Goal: Information Seeking & Learning: Learn about a topic

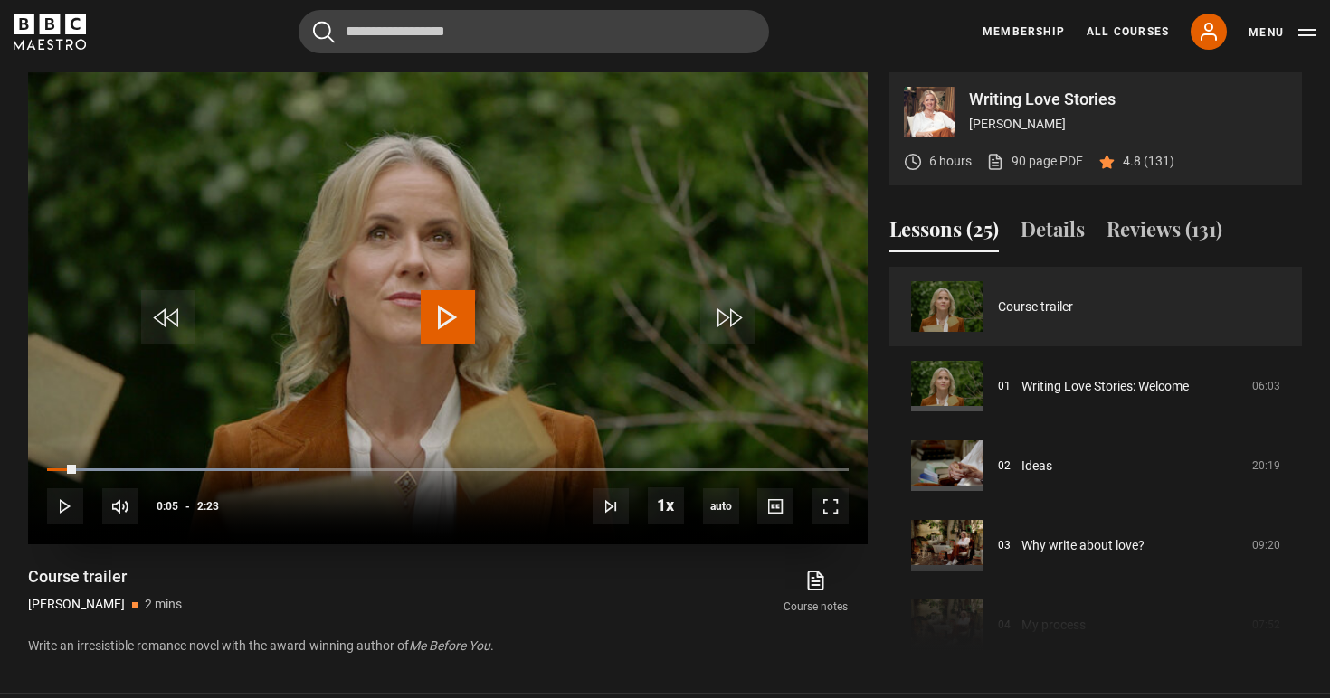
scroll to position [1141, 0]
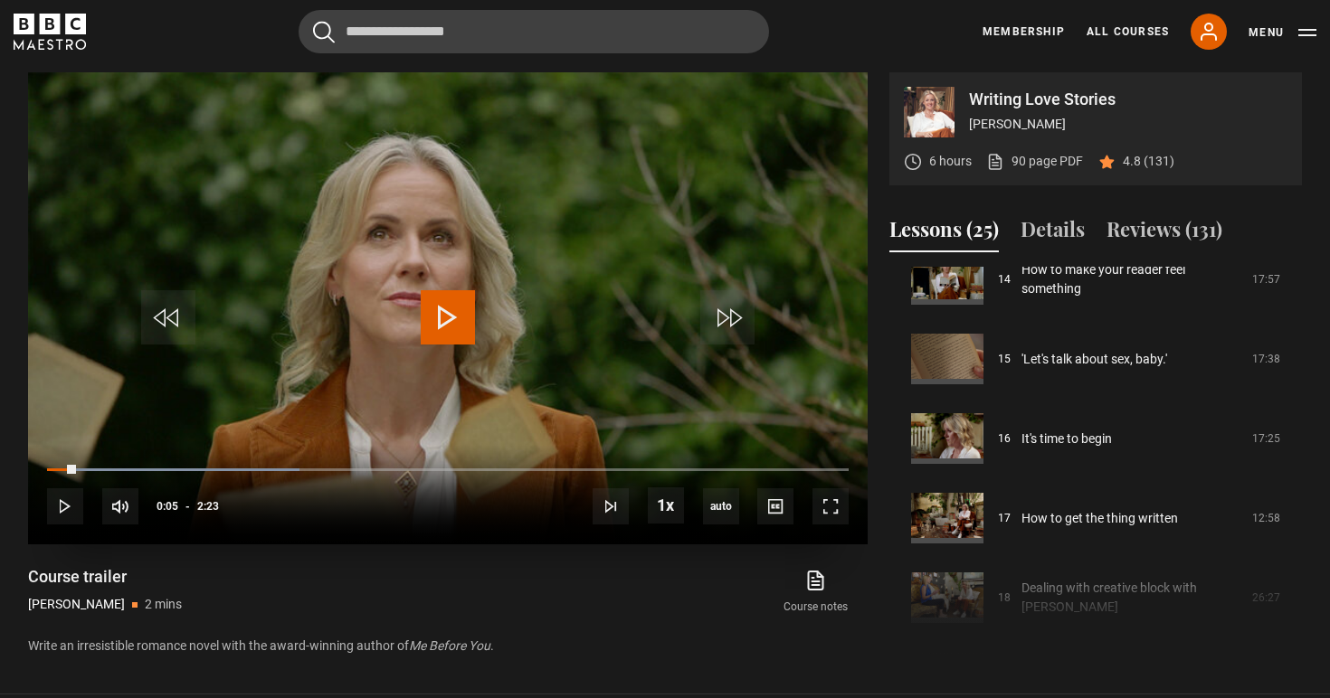
click at [459, 321] on span "Video Player" at bounding box center [448, 317] width 54 height 54
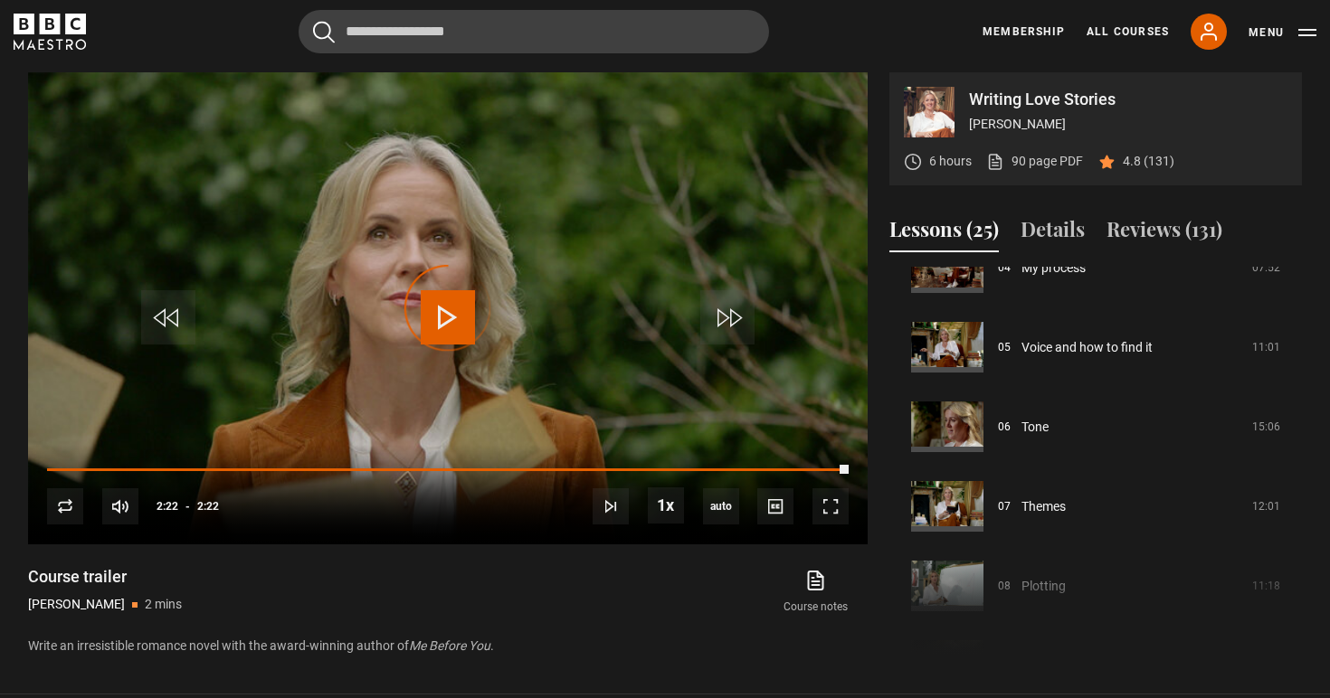
scroll to position [0, 0]
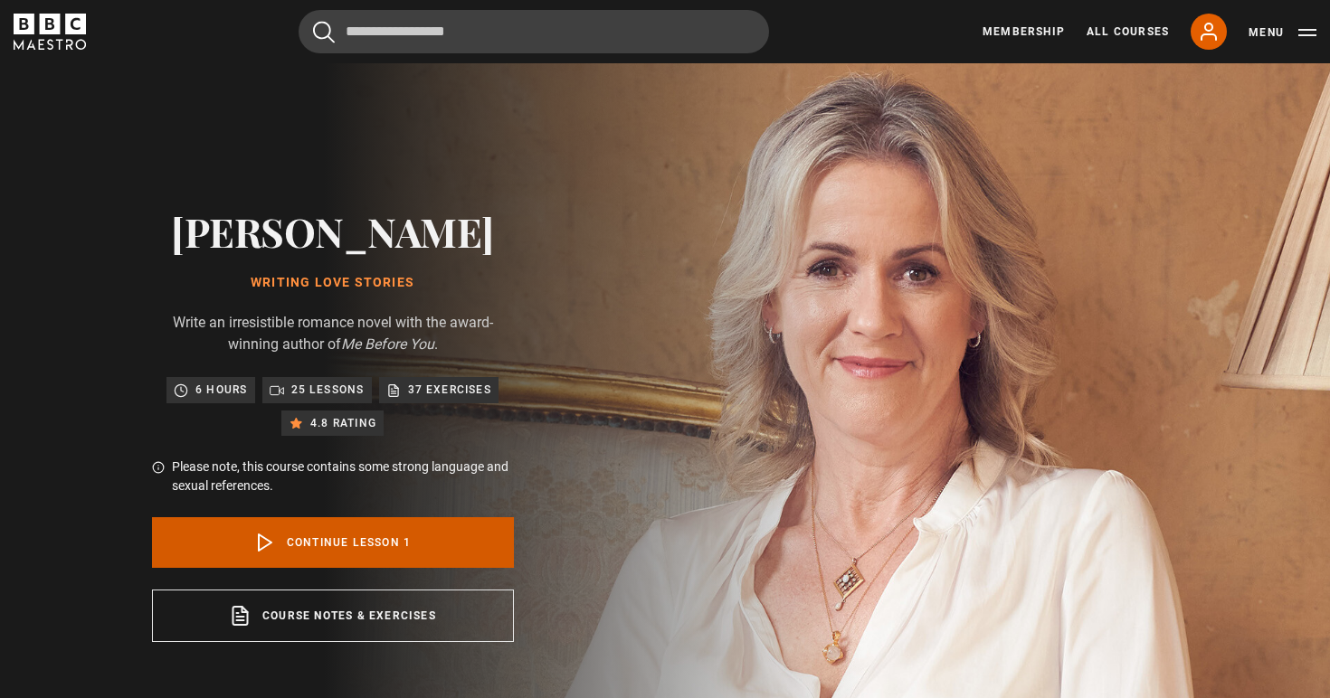
click at [295, 537] on link "Continue lesson 1" at bounding box center [333, 542] width 362 height 51
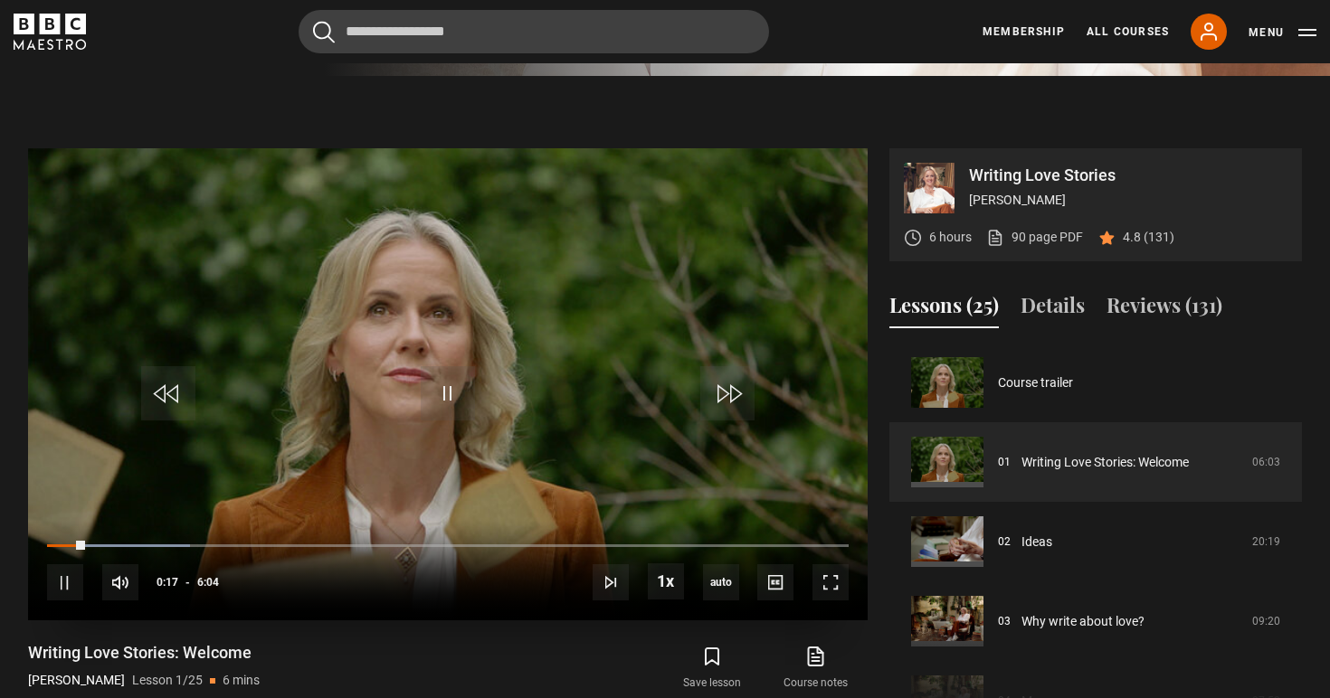
scroll to position [810, 0]
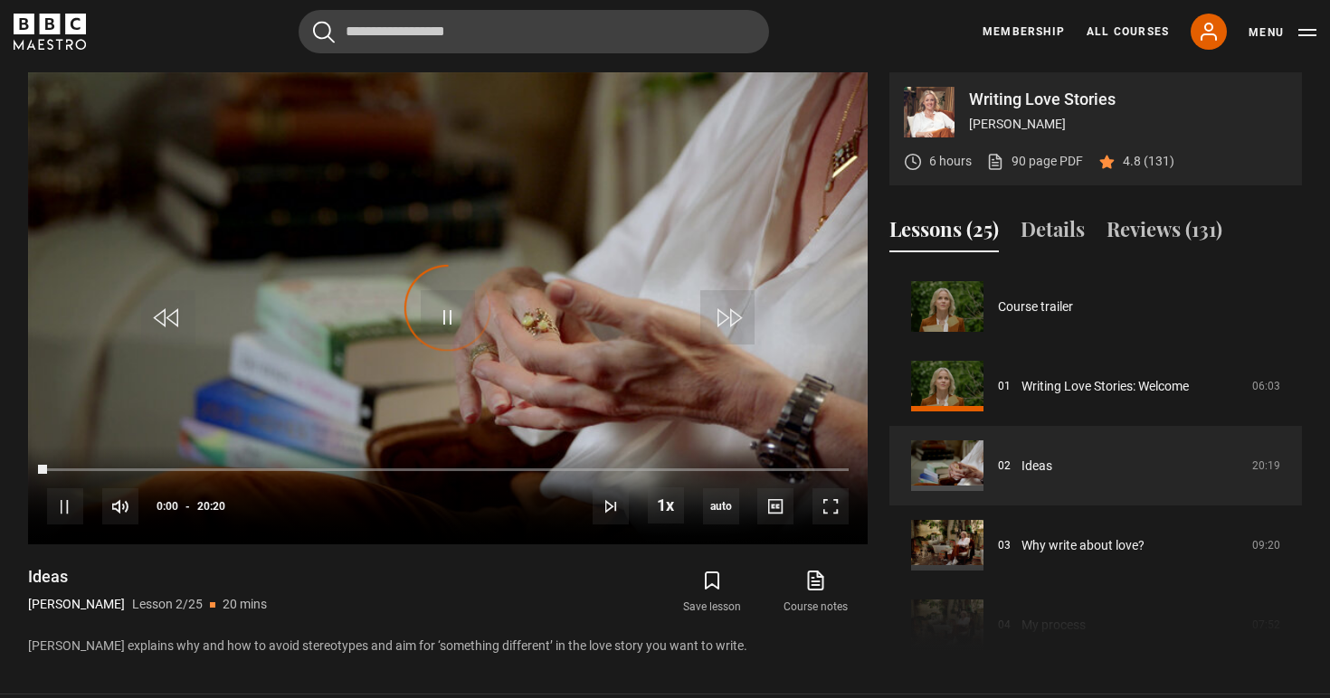
scroll to position [80, 0]
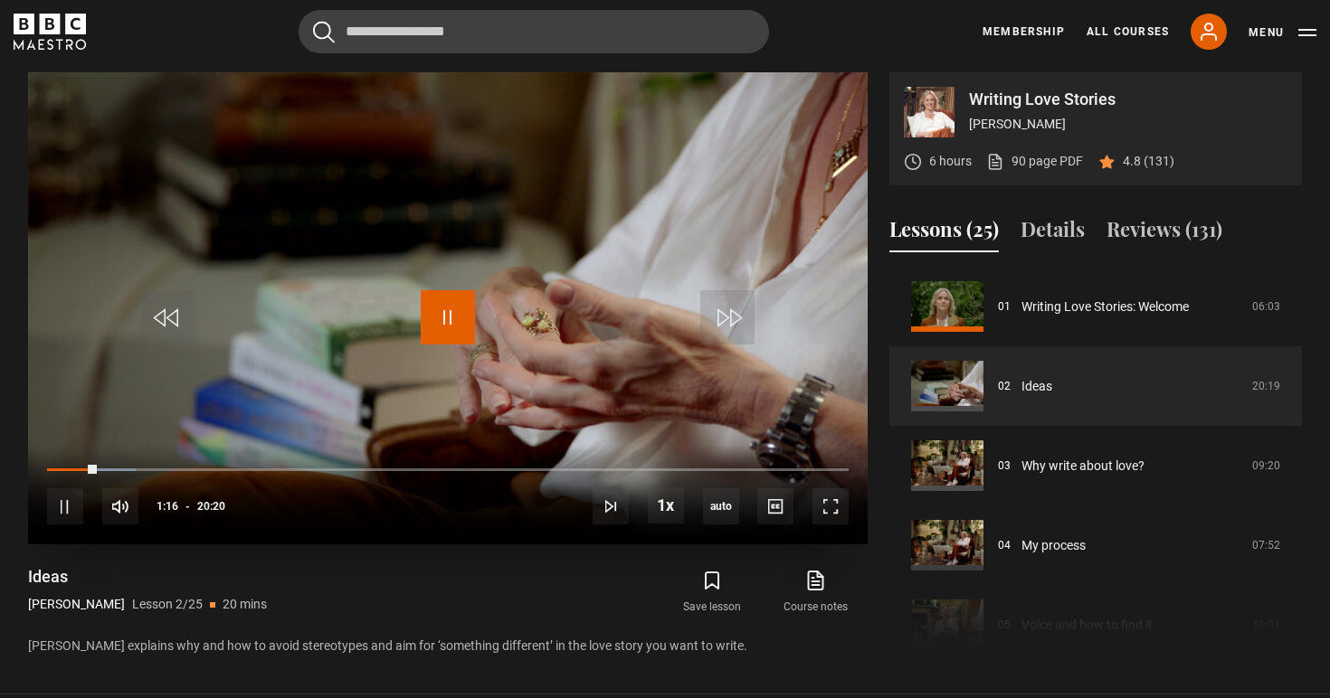
click at [469, 306] on span "Video Player" at bounding box center [448, 317] width 54 height 54
click at [457, 296] on span "Video Player" at bounding box center [448, 317] width 54 height 54
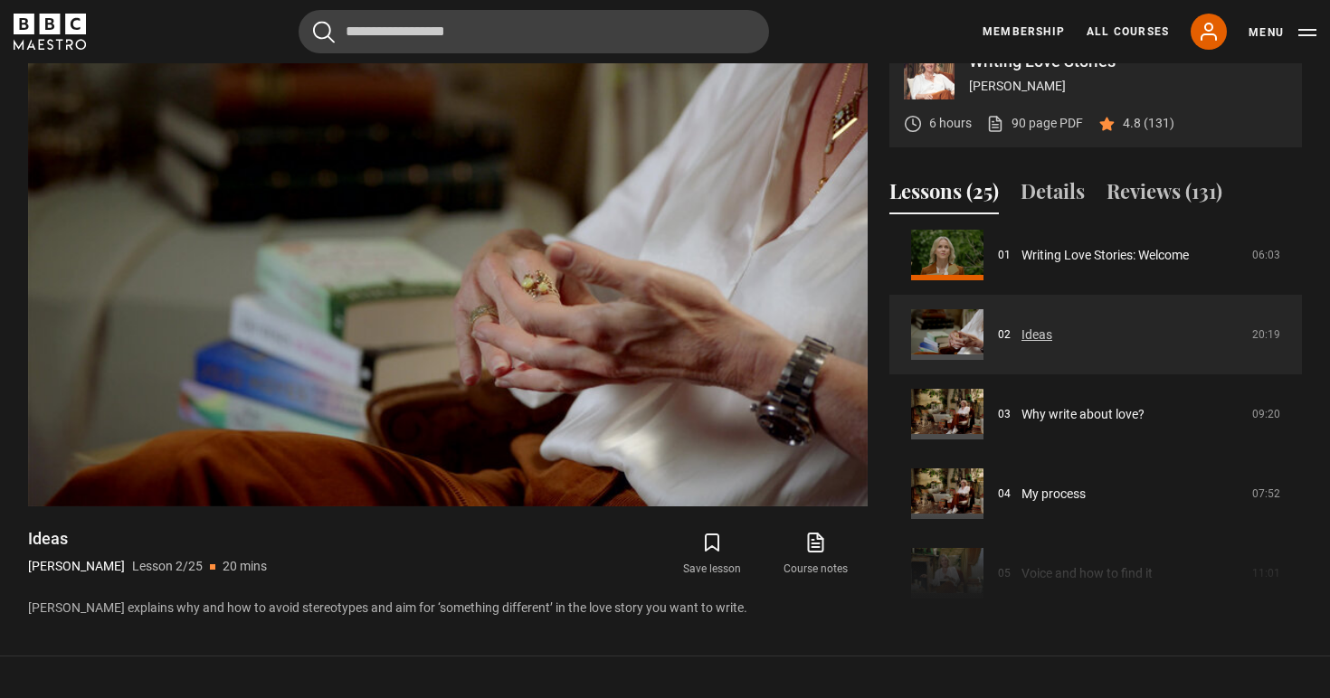
scroll to position [17, 0]
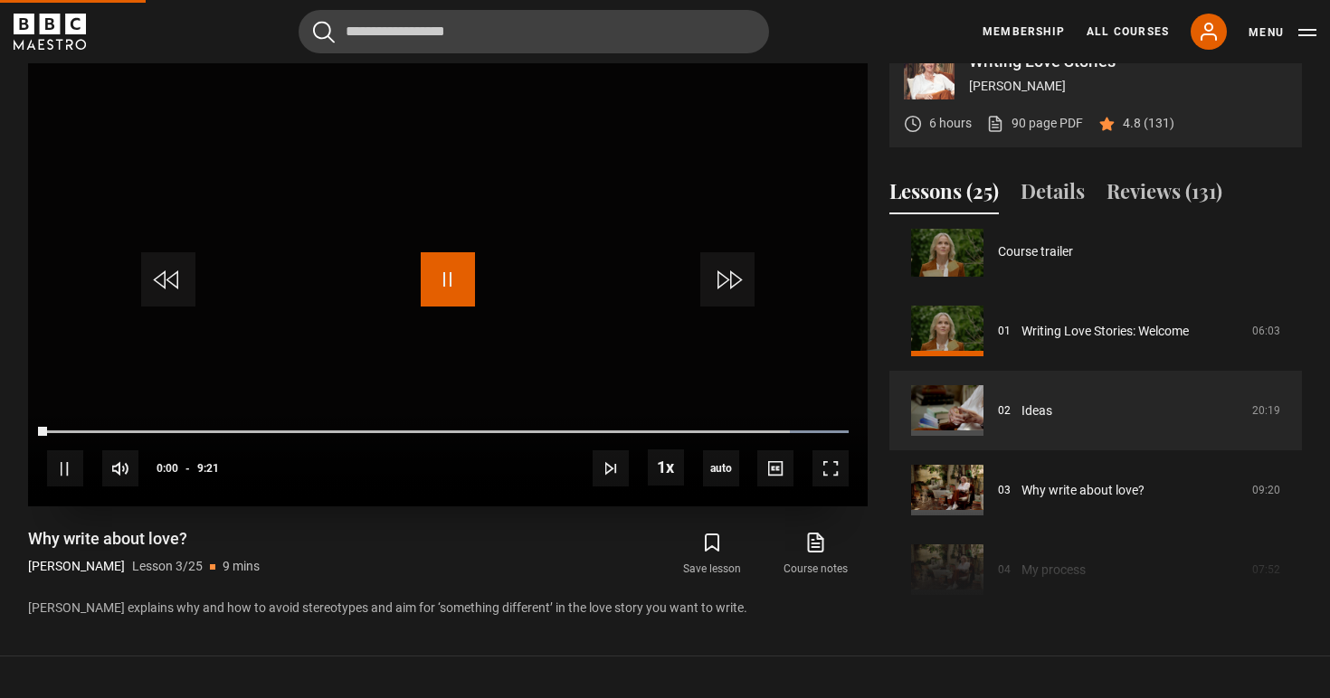
click at [450, 271] on span "Video Player" at bounding box center [448, 279] width 54 height 54
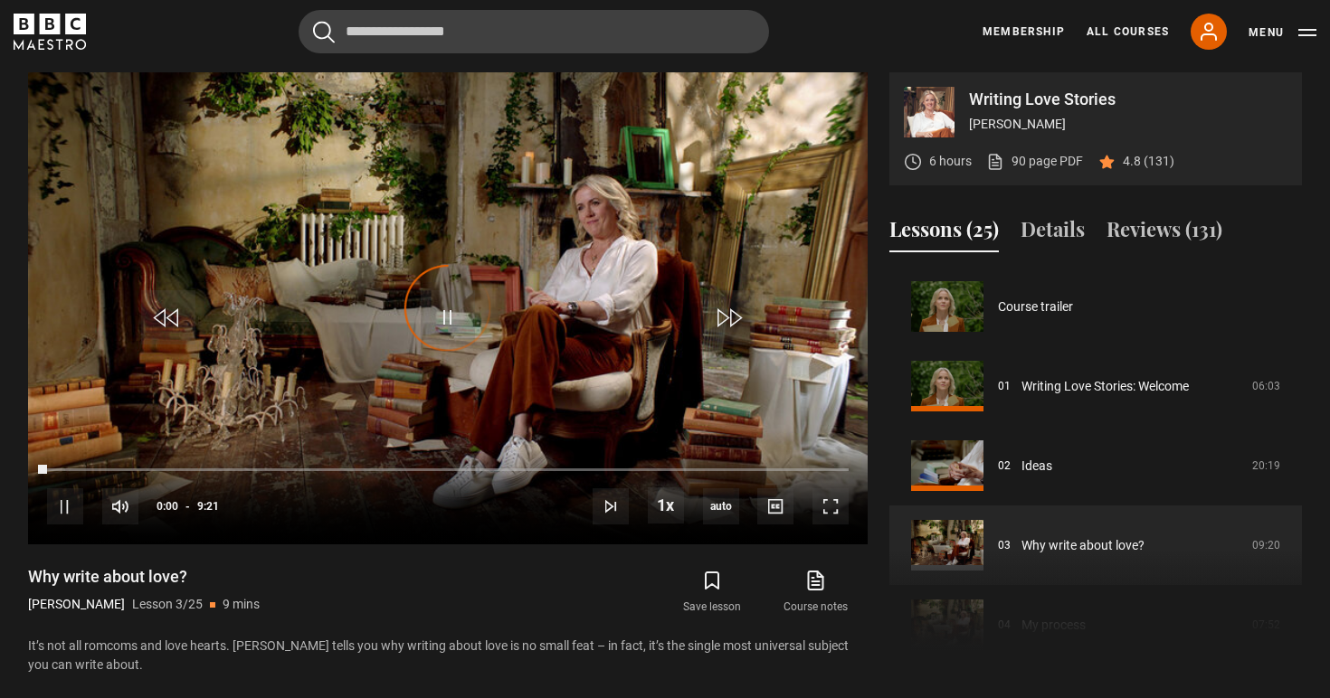
scroll to position [159, 0]
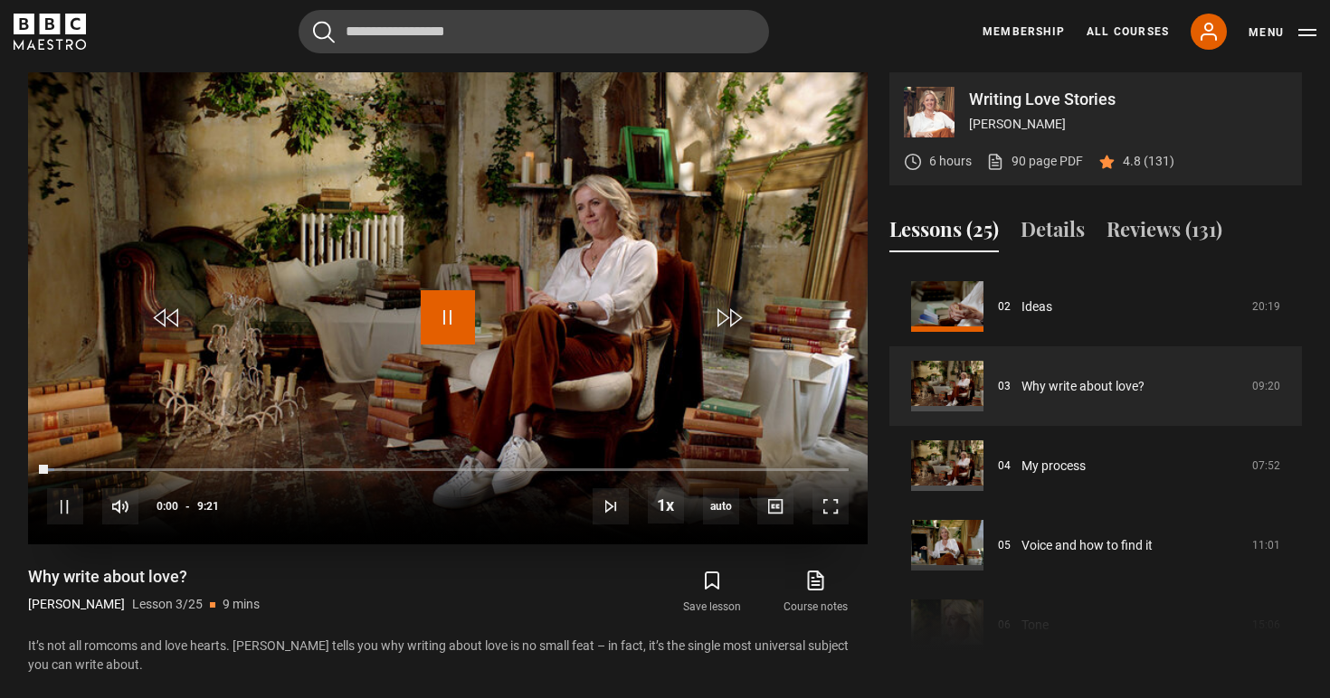
click at [450, 300] on span "Video Player" at bounding box center [448, 317] width 54 height 54
click at [446, 317] on span "Video Player" at bounding box center [448, 317] width 54 height 54
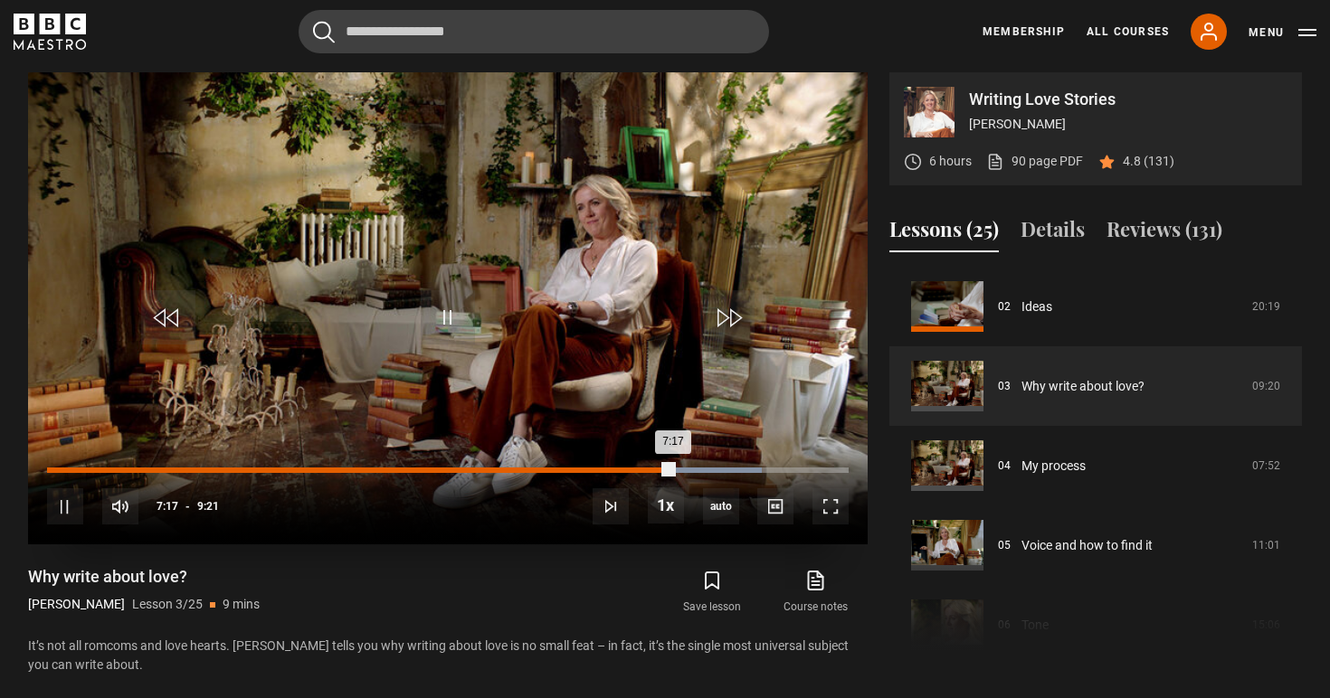
click at [657, 470] on div "Loaded : 89.13% 7:07 7:17" at bounding box center [447, 470] width 801 height 5
click at [649, 469] on div "Loaded : 89.13% 7:01 7:14" at bounding box center [447, 470] width 801 height 5
click at [639, 469] on div "Loaded : 89.13% 6:55 6:55" at bounding box center [447, 470] width 801 height 5
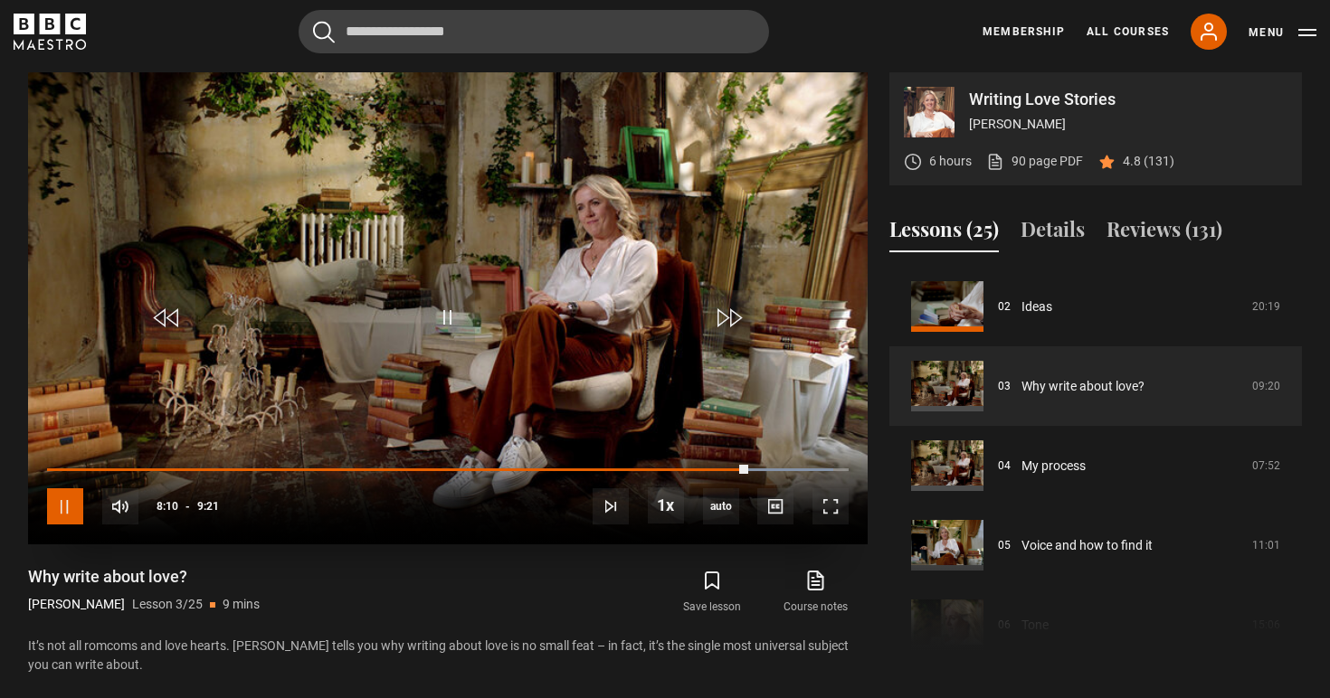
click at [61, 514] on span "Video Player" at bounding box center [65, 506] width 36 height 36
click at [62, 514] on span "Video Player" at bounding box center [65, 506] width 36 height 36
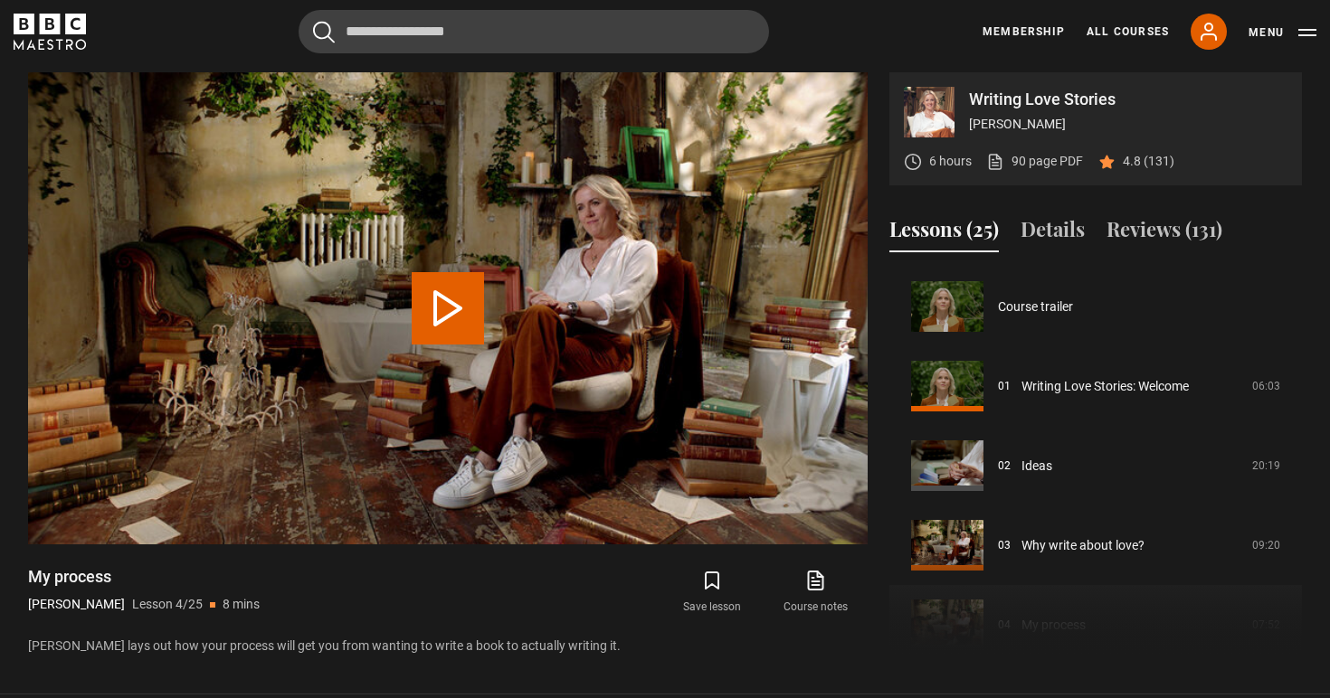
scroll to position [239, 0]
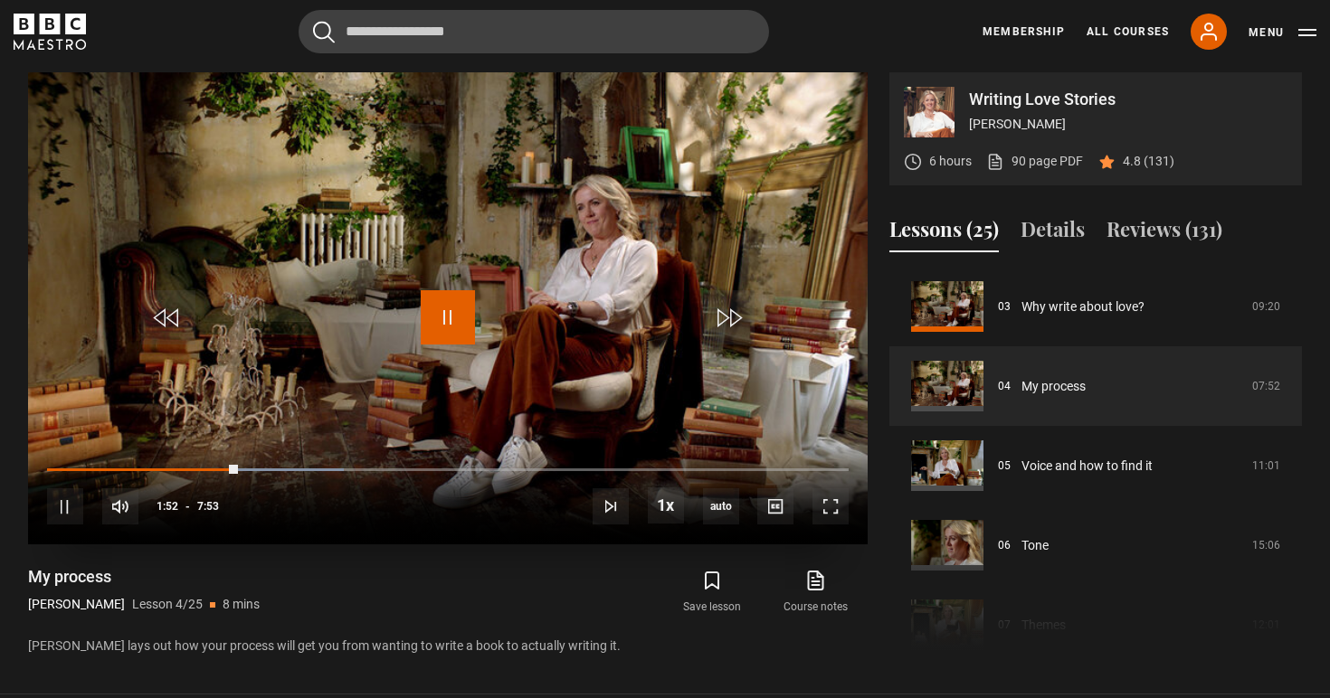
click at [450, 307] on span "Video Player" at bounding box center [448, 317] width 54 height 54
click at [218, 469] on div "Loaded : 37.00% 1:41 1:52" at bounding box center [447, 470] width 801 height 5
click at [468, 305] on span "Video Player" at bounding box center [448, 317] width 54 height 54
click at [194, 464] on div "10s Skip Back 10 seconds Pause 10s Skip Forward 10 seconds Loaded : 37.00% 1:43…" at bounding box center [447, 495] width 839 height 100
click at [191, 466] on div "10s Skip Back 10 seconds Pause 10s Skip Forward 10 seconds Loaded : 37.00% 1:43…" at bounding box center [447, 495] width 839 height 100
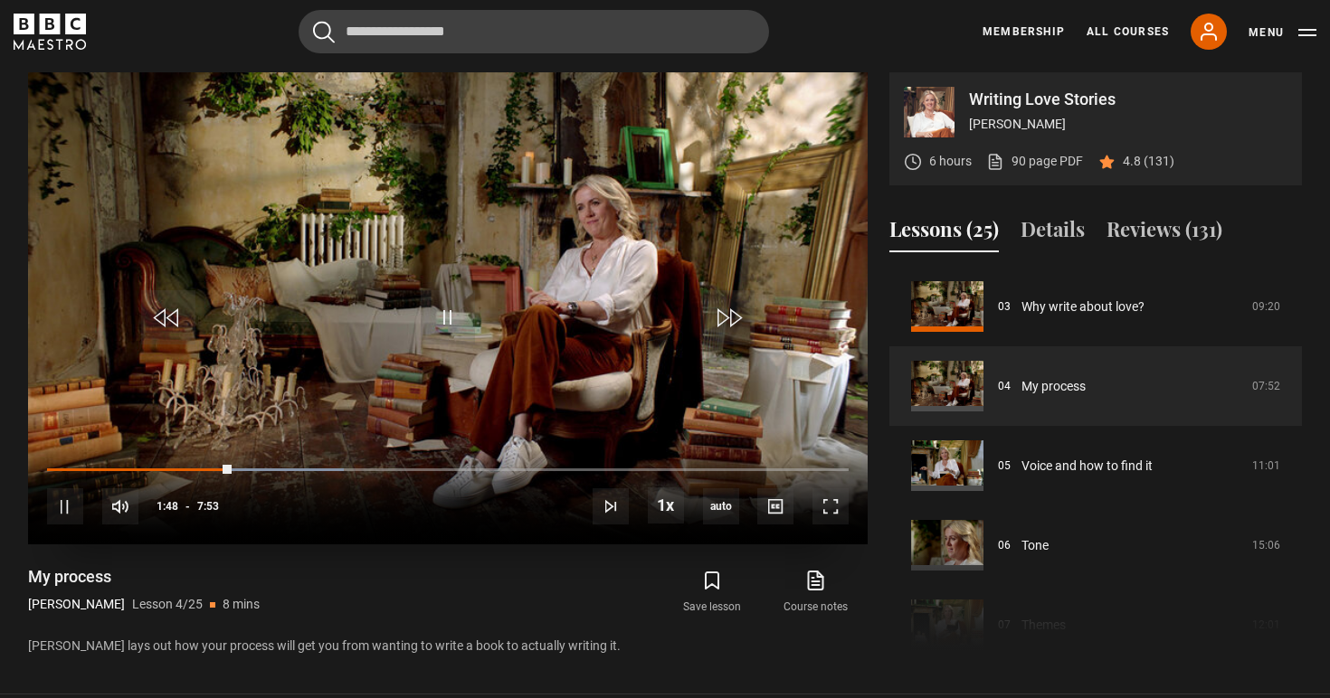
click at [164, 468] on div "10s Skip Back 10 seconds Pause 10s Skip Forward 10 seconds Loaded : 37.00% 1:43…" at bounding box center [447, 495] width 839 height 100
drag, startPoint x: 231, startPoint y: 469, endPoint x: 182, endPoint y: 462, distance: 49.4
click at [182, 462] on div "10s Skip Back 10 seconds Play 10s Skip Forward 10 seconds Loaded : 30.66% 1:17 …" at bounding box center [447, 495] width 839 height 100
click at [49, 506] on span "Video Player" at bounding box center [65, 506] width 36 height 36
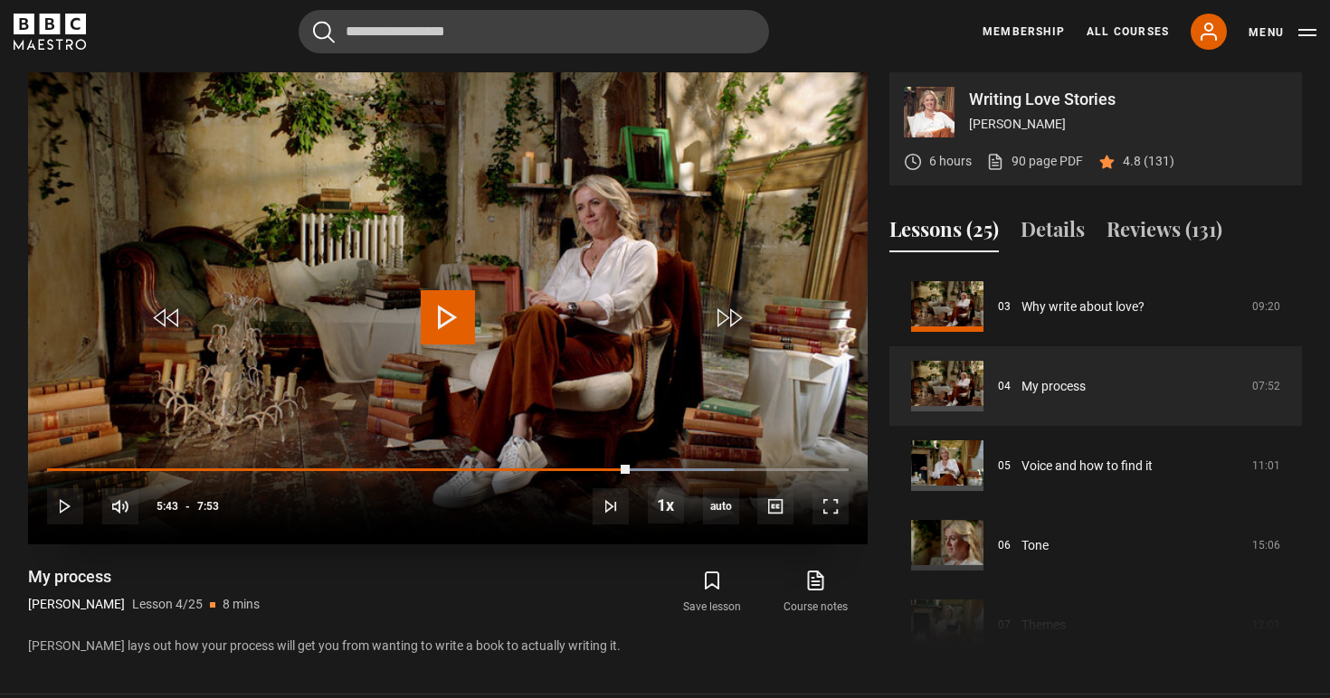
click at [456, 336] on span "Video Player" at bounding box center [448, 317] width 54 height 54
click at [51, 513] on span "Video Player" at bounding box center [65, 506] width 36 height 36
click at [452, 314] on span "Video Player" at bounding box center [448, 317] width 54 height 54
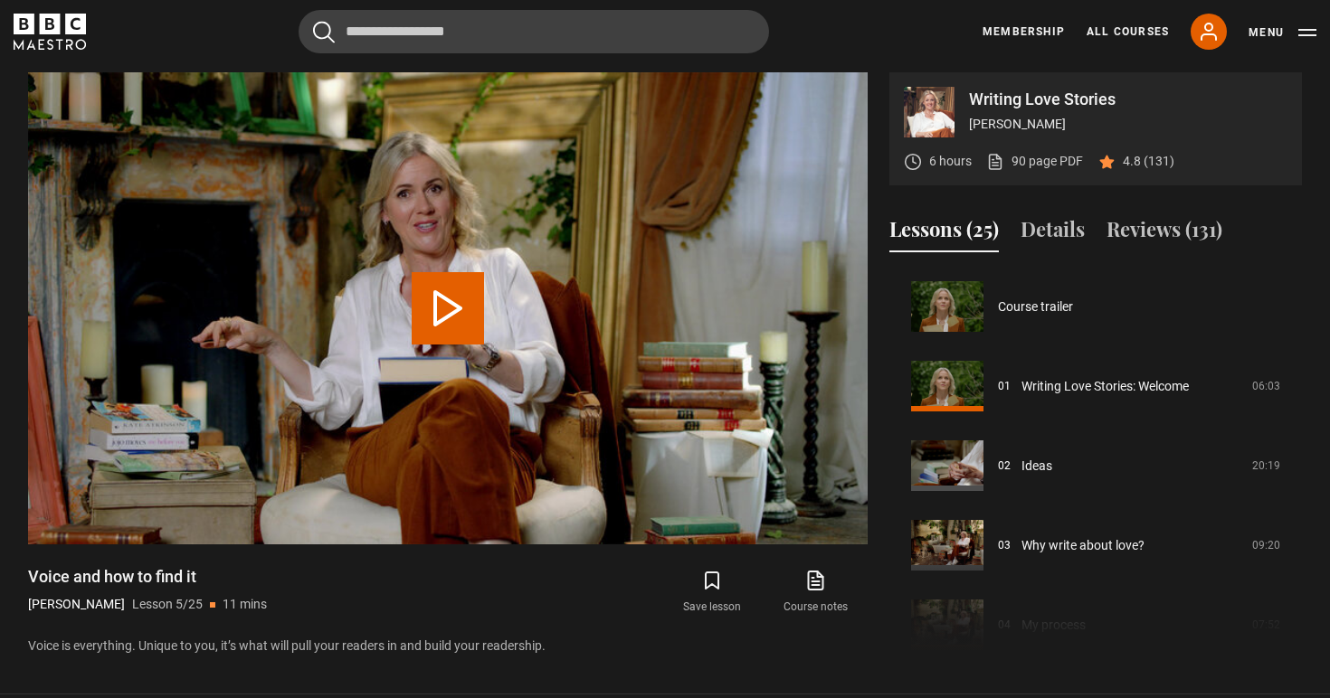
scroll to position [318, 0]
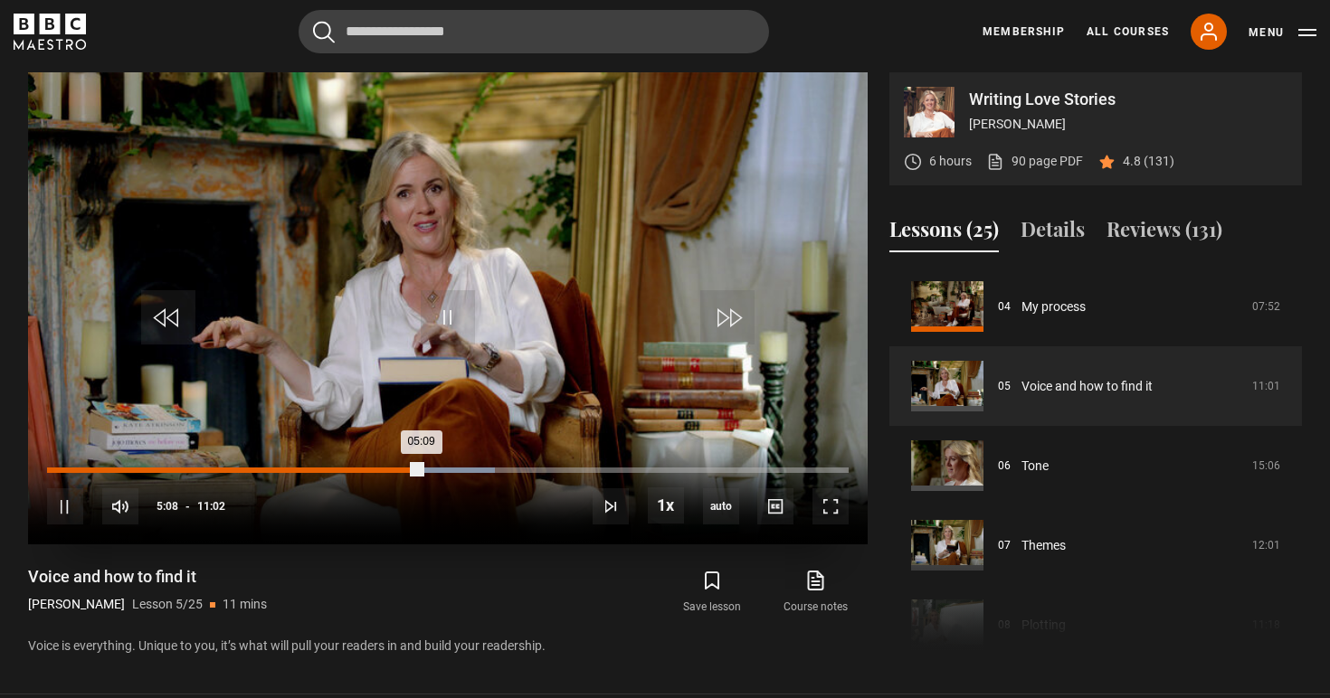
click at [408, 468] on div "Loaded : 55.89% 04:58 05:09" at bounding box center [447, 470] width 801 height 5
click at [395, 466] on div "10s Skip Back 10 seconds Pause 10s Skip Forward 10 seconds Loaded : 55.89% 04:5…" at bounding box center [447, 495] width 839 height 100
click at [399, 468] on div "04:50" at bounding box center [400, 470] width 3 height 5
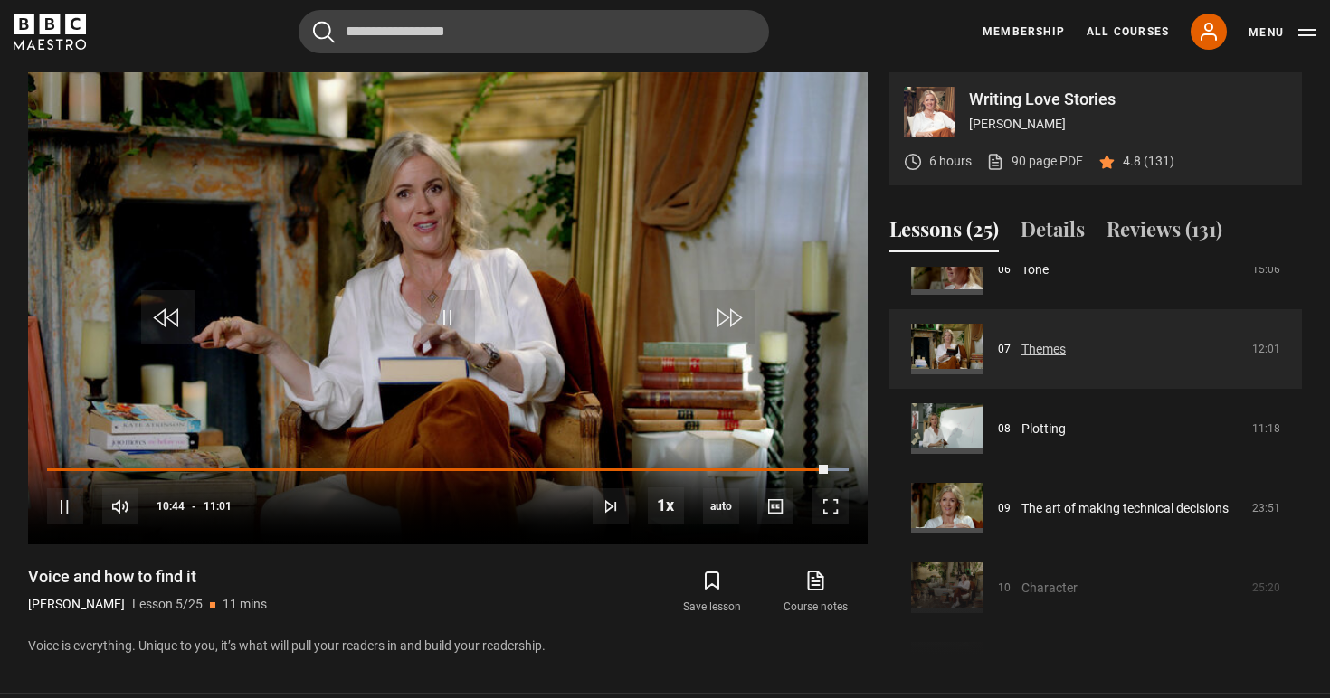
scroll to position [523, 0]
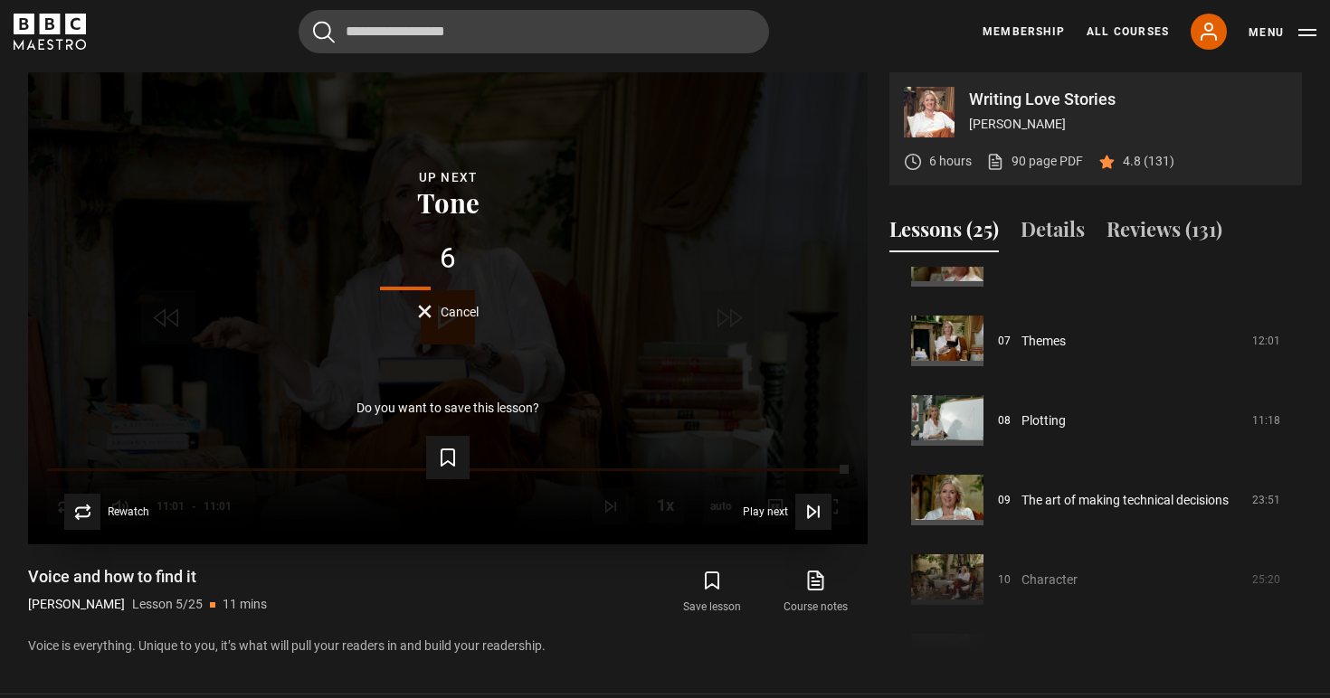
click at [427, 315] on button "Cancel" at bounding box center [448, 312] width 61 height 14
